Goal: Information Seeking & Learning: Stay updated

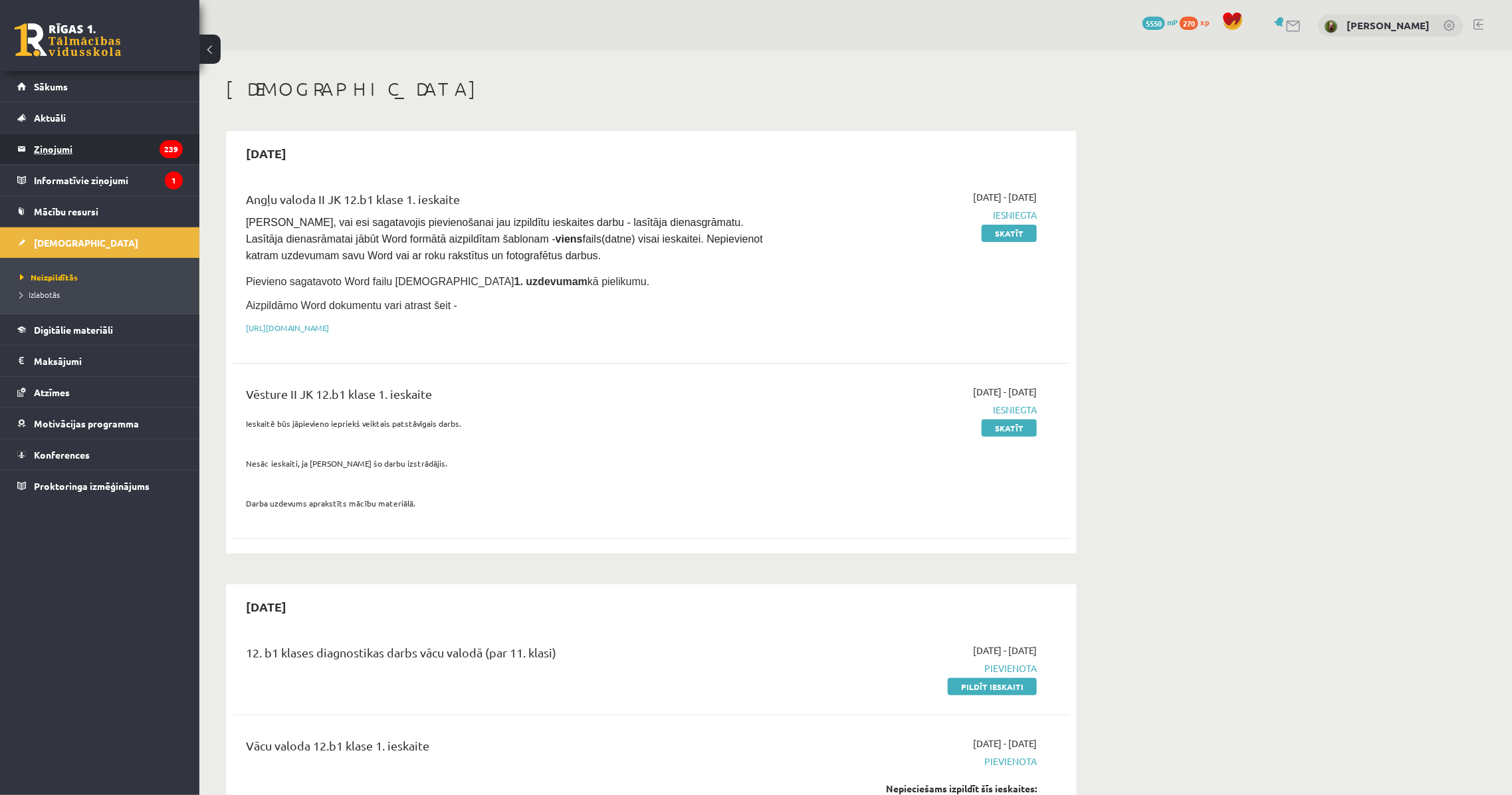
click at [97, 162] on legend "Ziņojumi 239" at bounding box center [108, 149] width 149 height 31
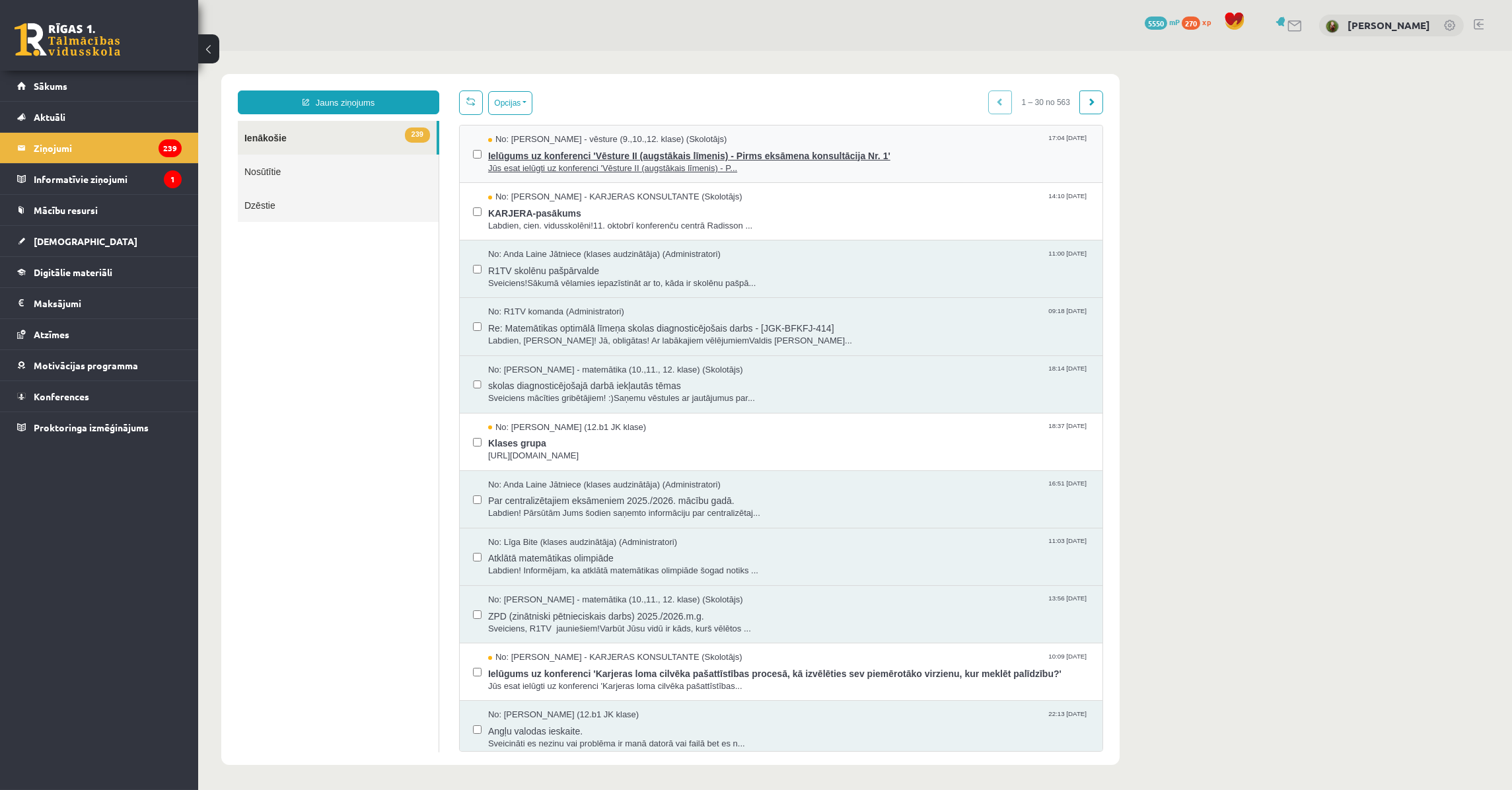
click at [558, 163] on span "Jūs esat ielūgti uz konferenci 'Vēsture II (augstākais līmenis) - P..." at bounding box center [788, 168] width 601 height 12
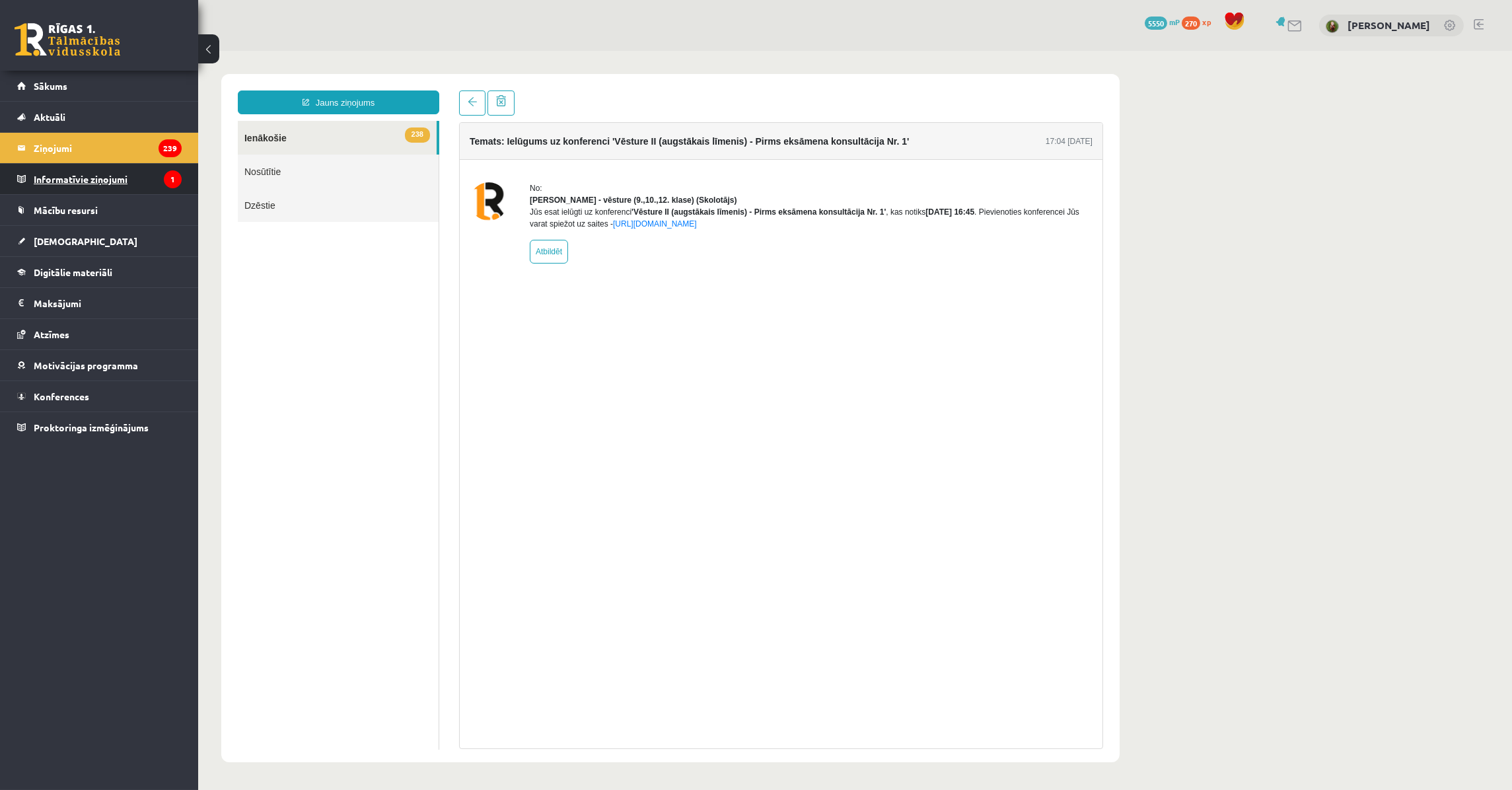
click at [89, 178] on legend "Informatīvie ziņojumi 1" at bounding box center [107, 179] width 148 height 30
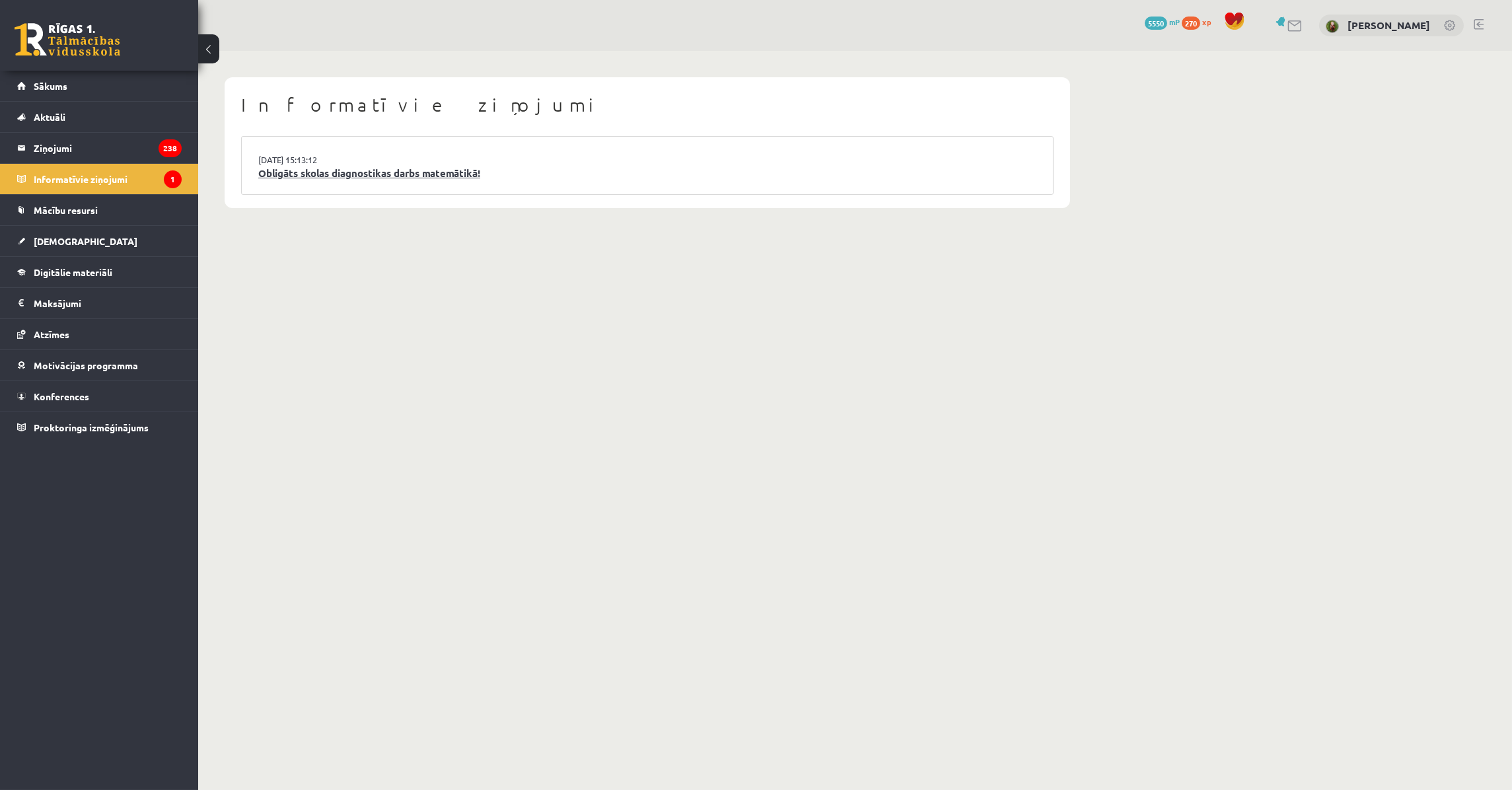
click at [324, 175] on link "Obligāts skolas diagnostikas darbs matemātikā!" at bounding box center [647, 174] width 778 height 15
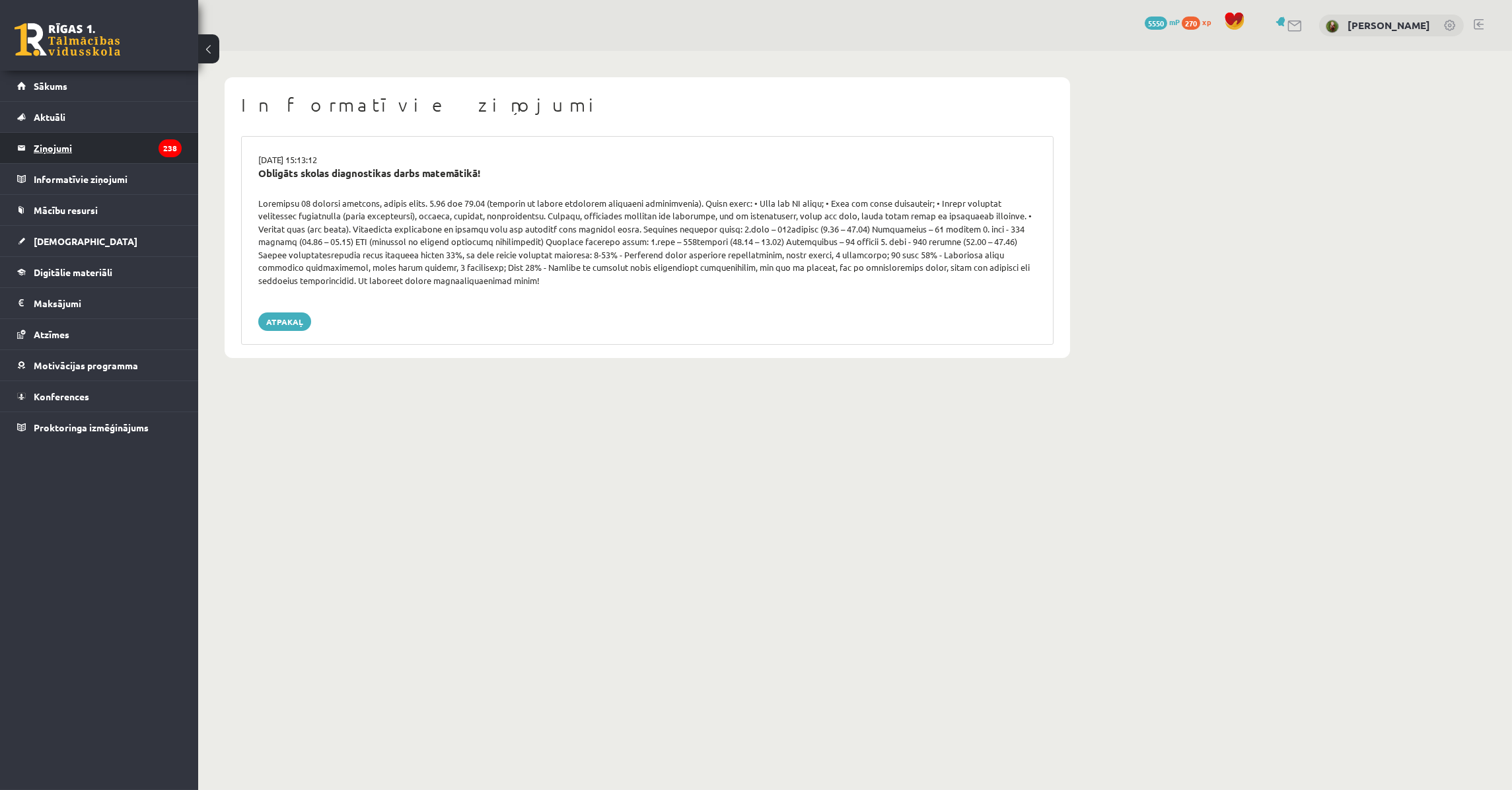
click at [117, 153] on legend "Ziņojumi 238" at bounding box center [107, 148] width 148 height 30
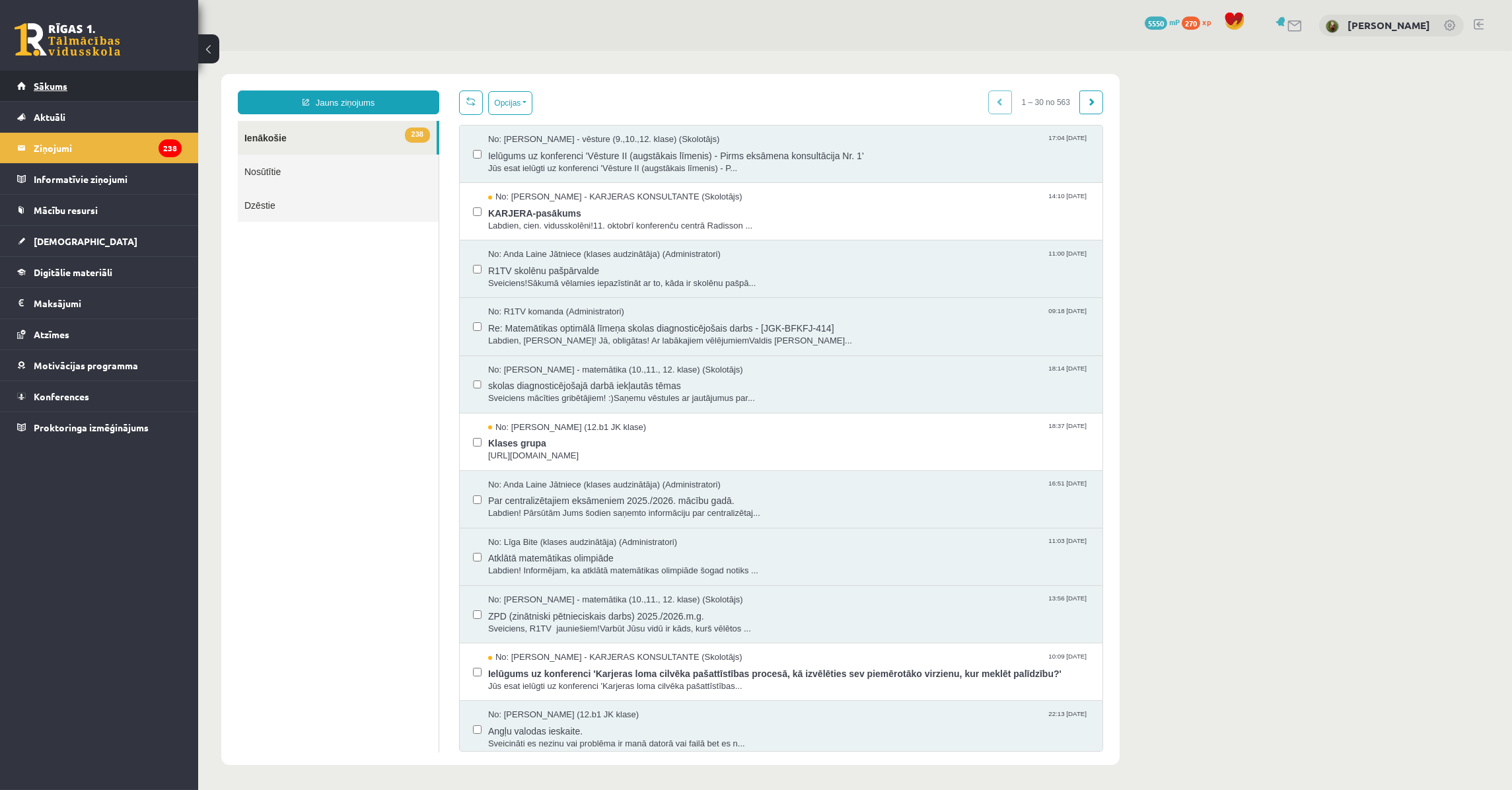
click at [82, 79] on link "Sākums" at bounding box center [100, 86] width 165 height 30
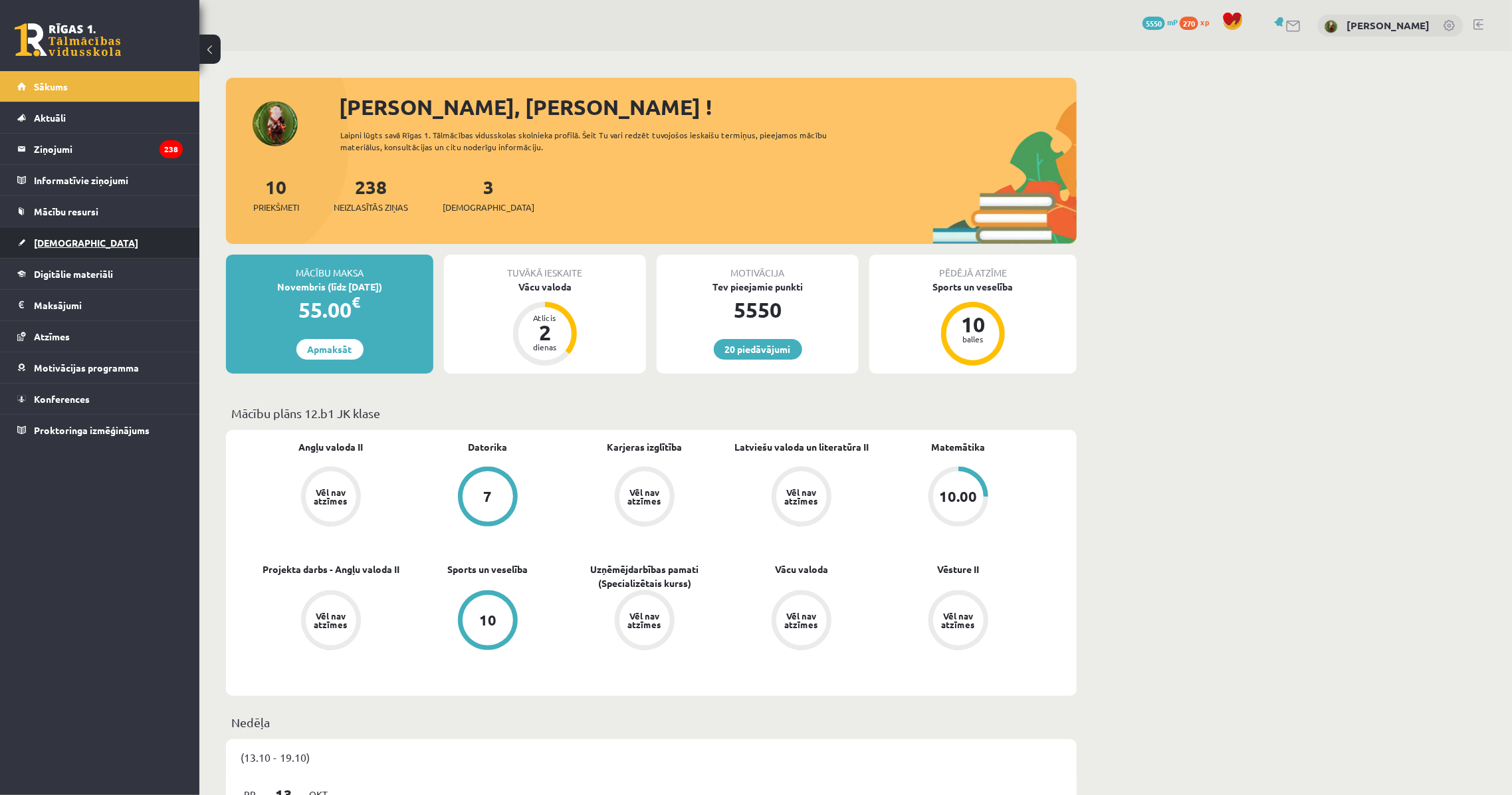
click at [107, 239] on link "[DEMOGRAPHIC_DATA]" at bounding box center [100, 243] width 166 height 31
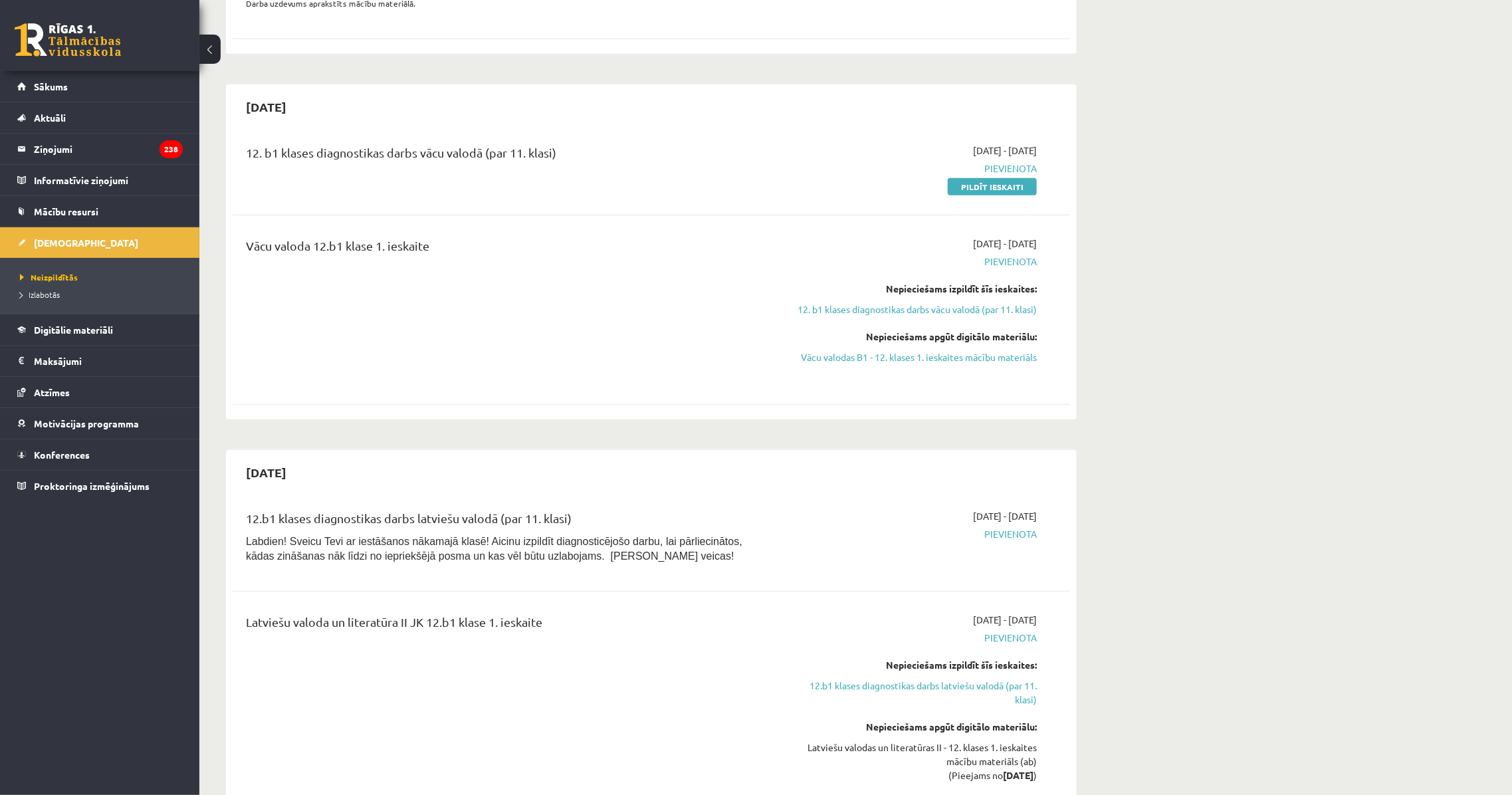
scroll to position [483, 0]
